Goal: Navigation & Orientation: Find specific page/section

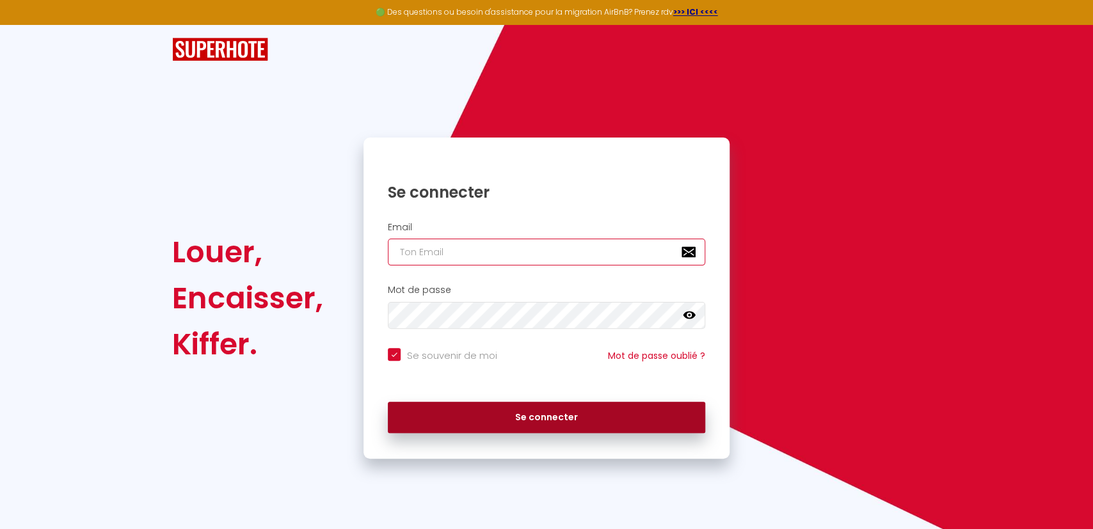
type input "[EMAIL_ADDRESS][DOMAIN_NAME]"
click at [529, 409] on button "Se connecter" at bounding box center [546, 418] width 317 height 32
checkbox input "true"
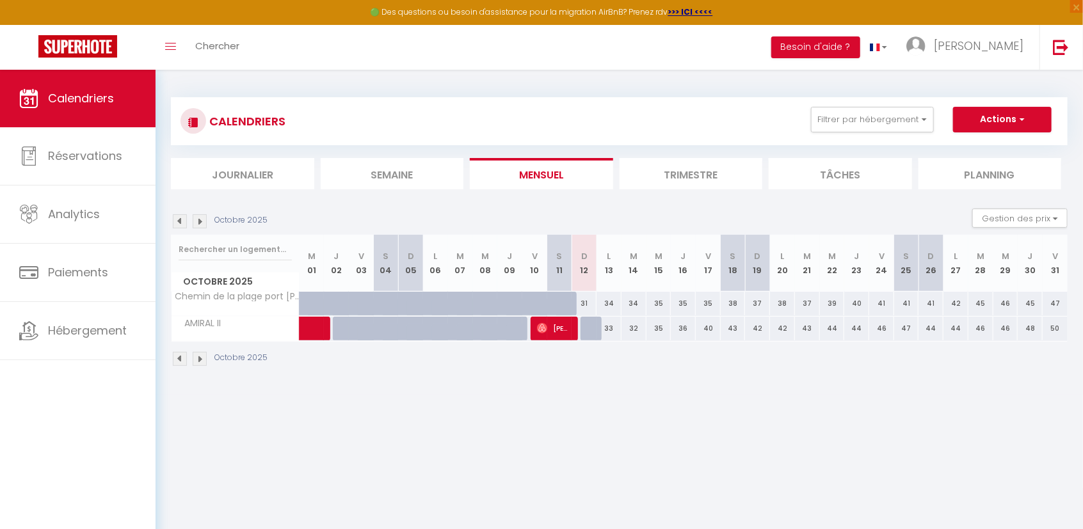
click at [184, 358] on img at bounding box center [180, 359] width 14 height 14
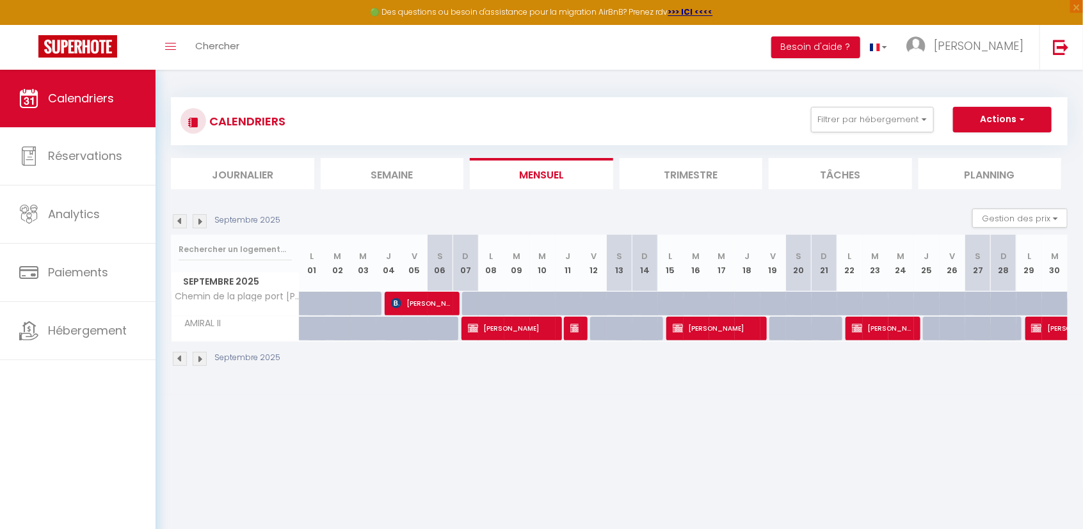
click at [195, 358] on img at bounding box center [200, 359] width 14 height 14
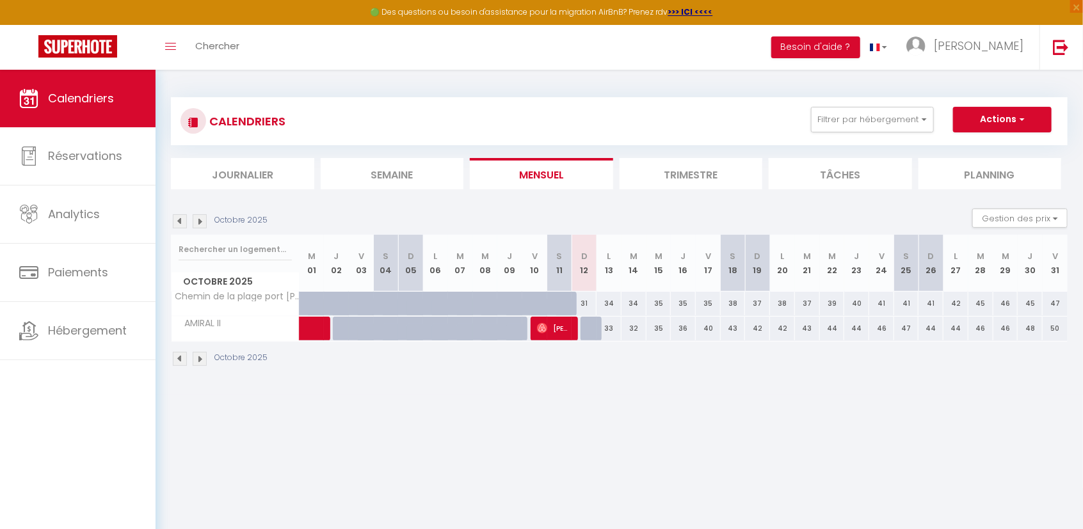
click at [195, 358] on img at bounding box center [200, 359] width 14 height 14
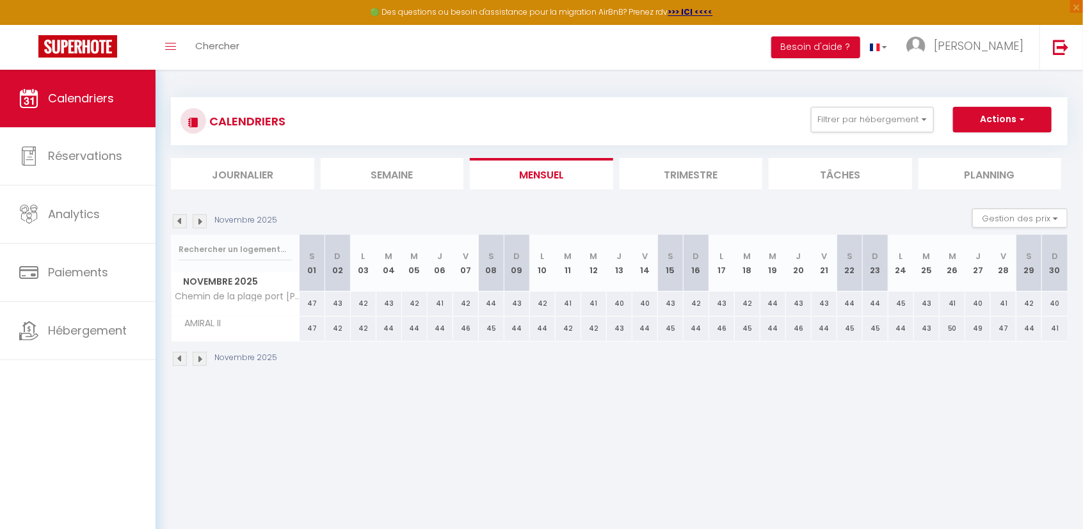
click at [195, 358] on img at bounding box center [200, 359] width 14 height 14
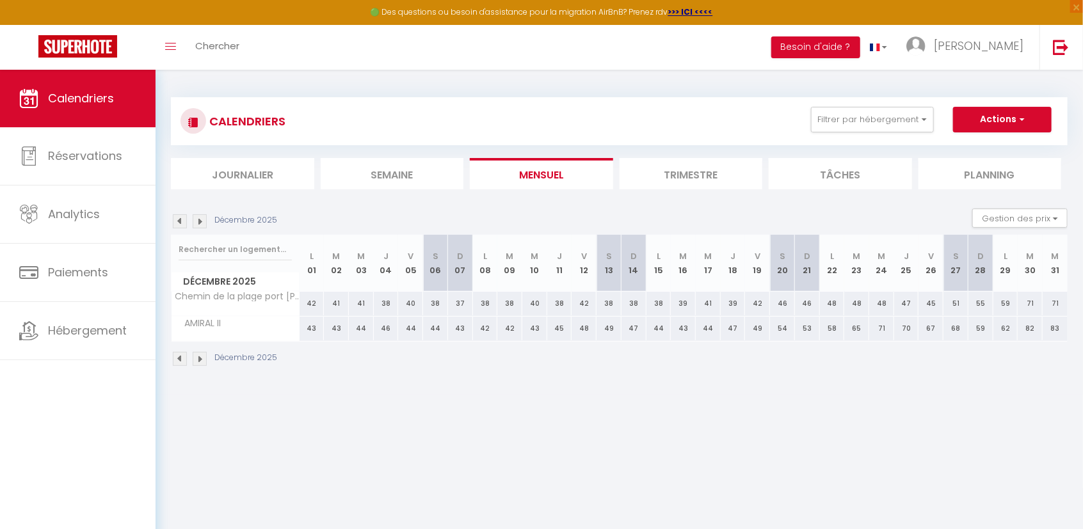
click at [198, 362] on img at bounding box center [200, 359] width 14 height 14
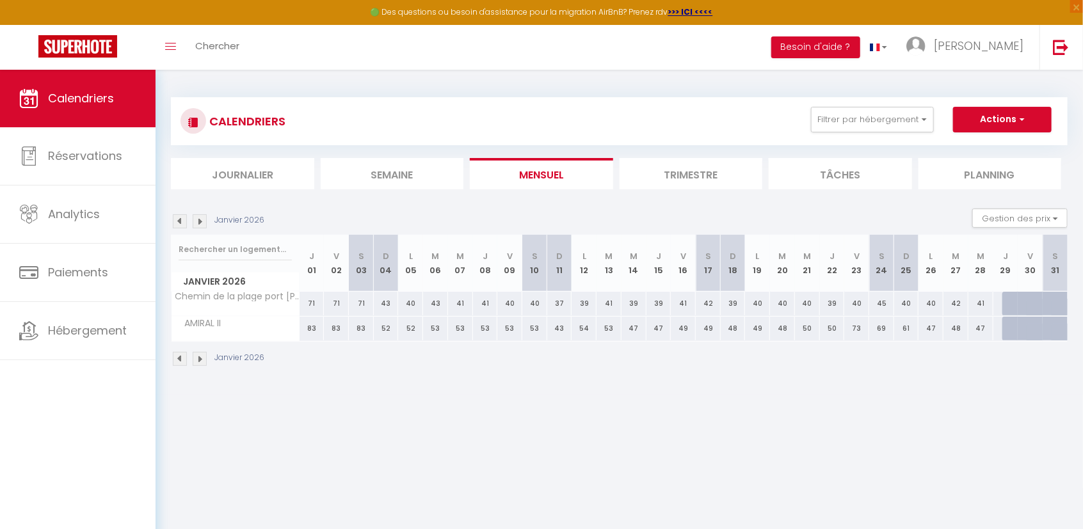
click at [185, 358] on img at bounding box center [180, 359] width 14 height 14
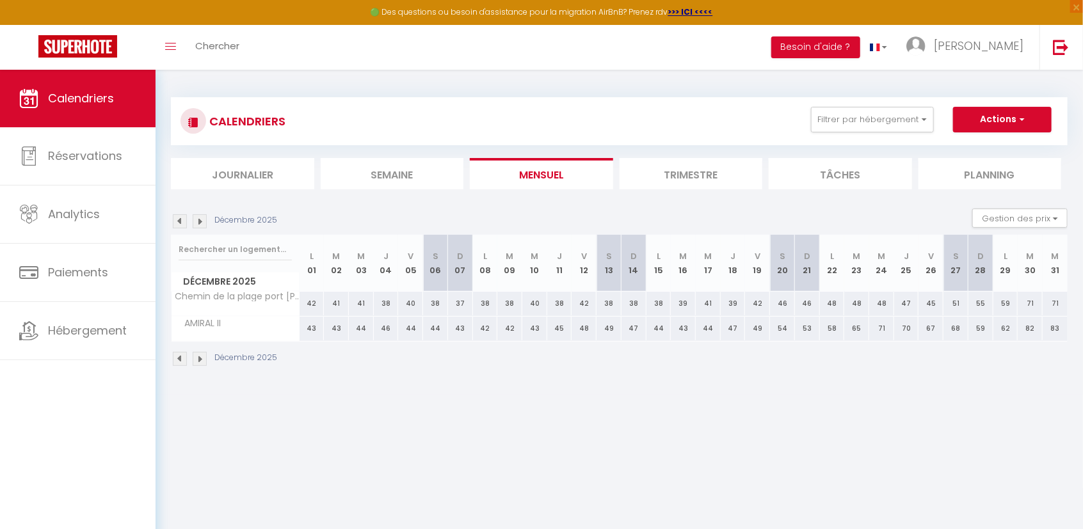
click at [185, 358] on img at bounding box center [180, 359] width 14 height 14
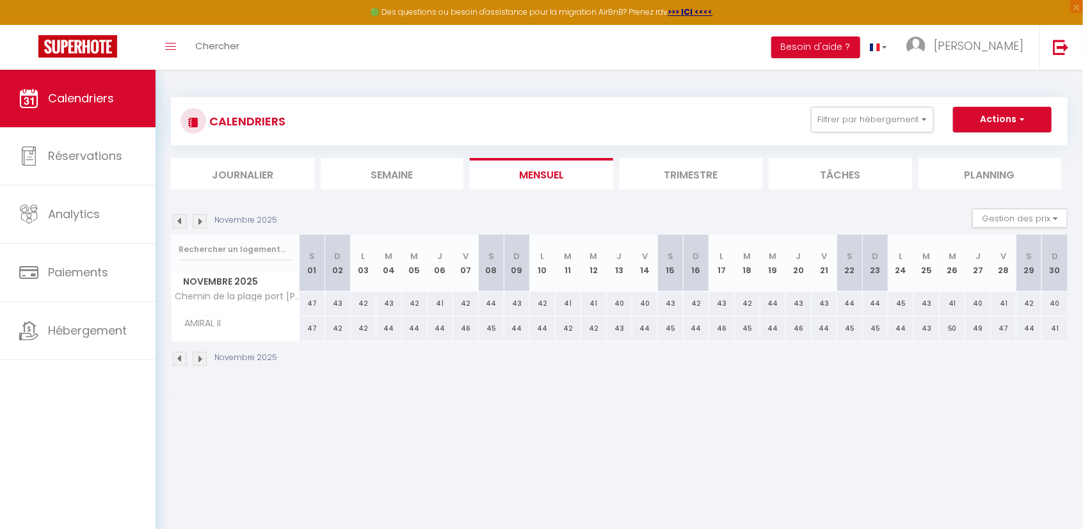
click at [185, 358] on img at bounding box center [180, 359] width 14 height 14
